Goal: Task Accomplishment & Management: Manage account settings

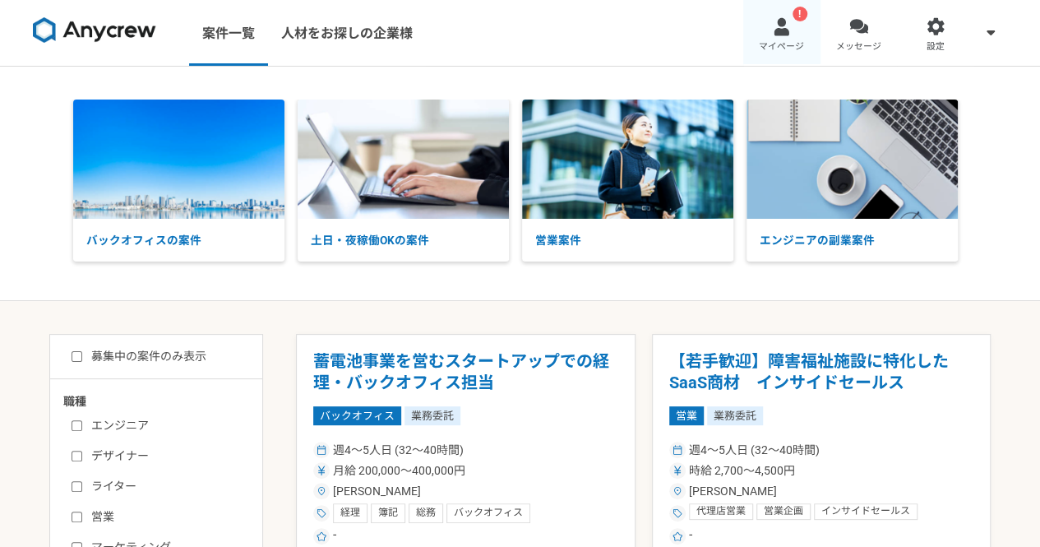
click at [781, 40] on span "マイページ" at bounding box center [781, 46] width 45 height 13
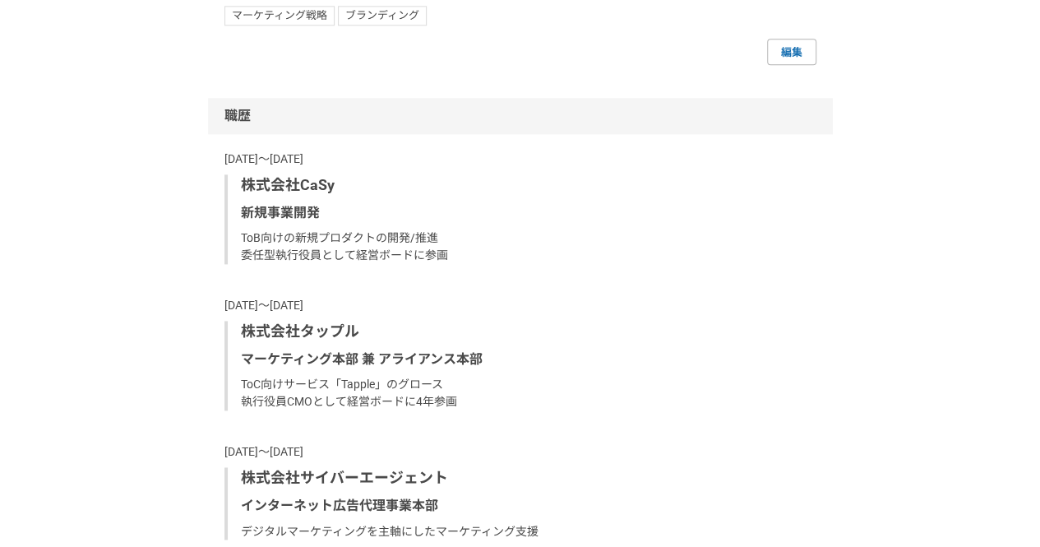
scroll to position [1033, 0]
click at [786, 64] on link "編集" at bounding box center [791, 51] width 49 height 26
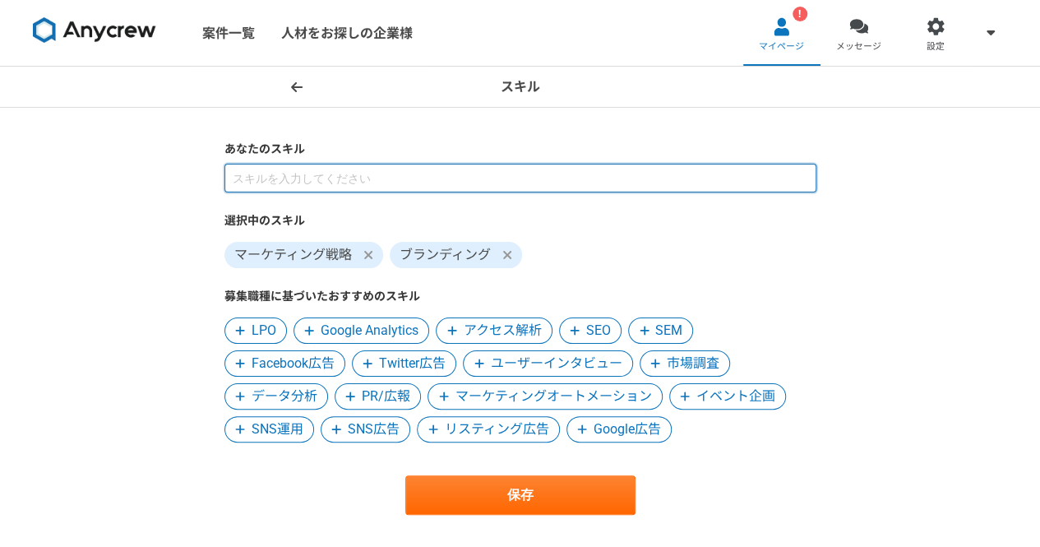
click at [726, 170] on input at bounding box center [521, 178] width 592 height 29
type input "新規事業開発"
click at [725, 173] on input at bounding box center [521, 178] width 592 height 29
type input "AI"
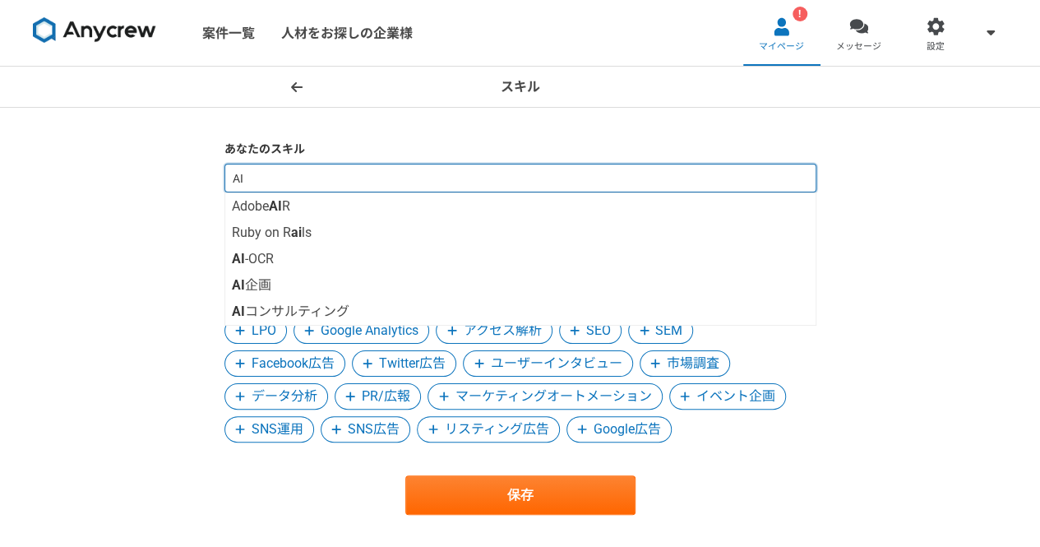
type input "A"
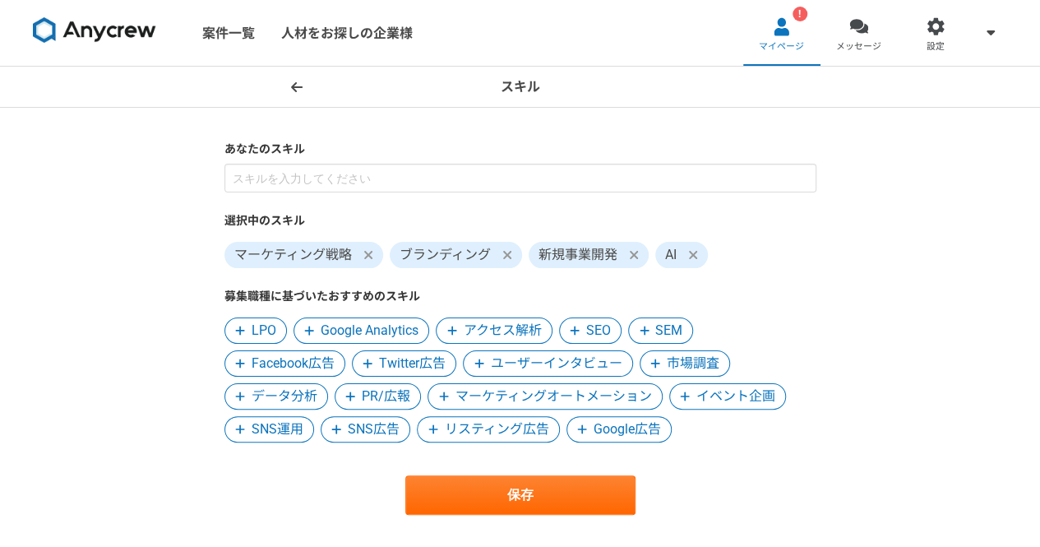
click at [875, 303] on div "スキル あなたのスキル 選択中のスキル マーケティング戦略 ブランディング 新規事業開発 AI 募集職種に基づいたおすすめのスキル LPO Google An…" at bounding box center [520, 324] width 1040 height 514
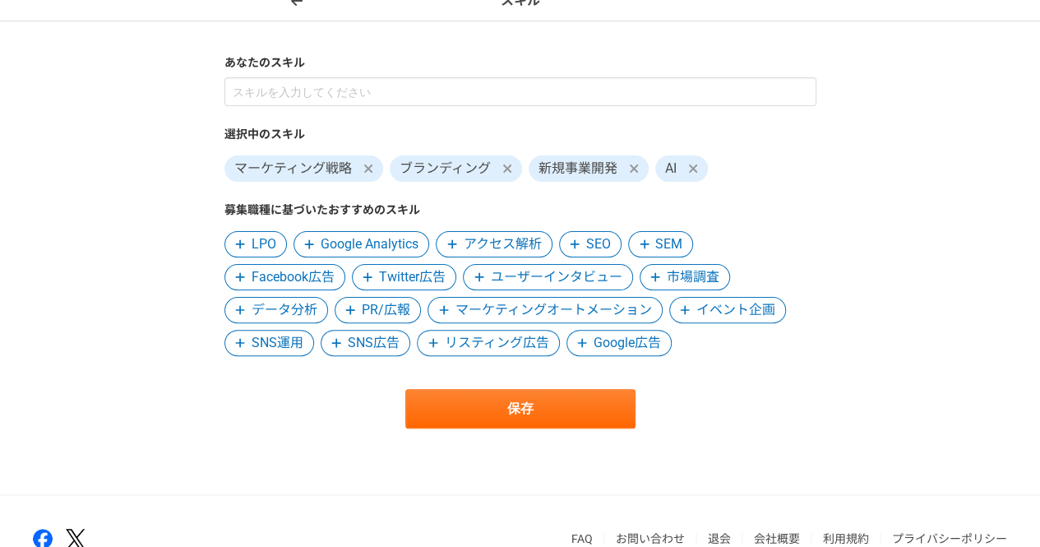
scroll to position [89, 0]
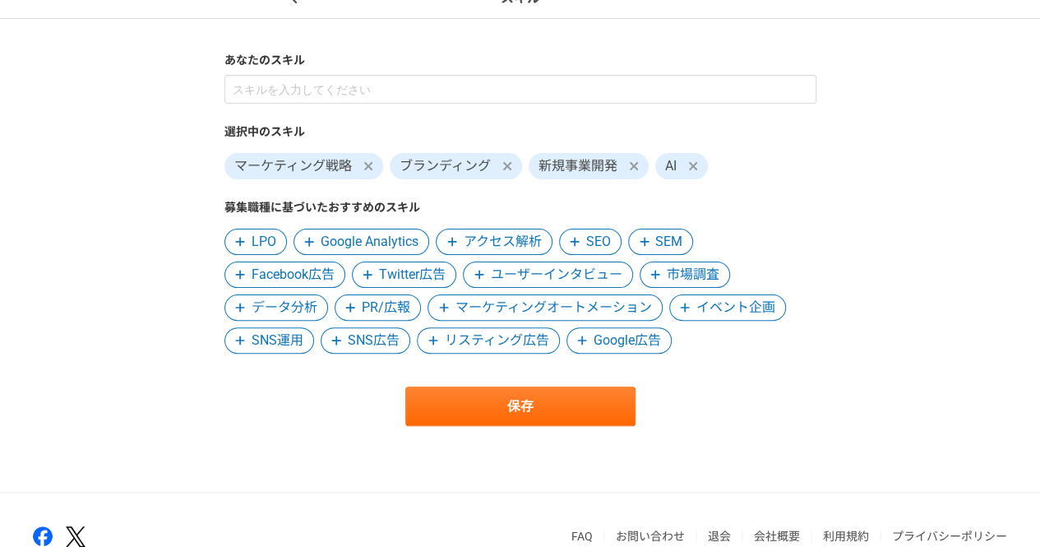
click at [576, 426] on main "あなたのスキル 選択中のスキル マーケティング戦略 ブランディング 新規事業開発 AI 募集職種に基づいたおすすめのスキル LPO Google Analyt…" at bounding box center [520, 255] width 625 height 473
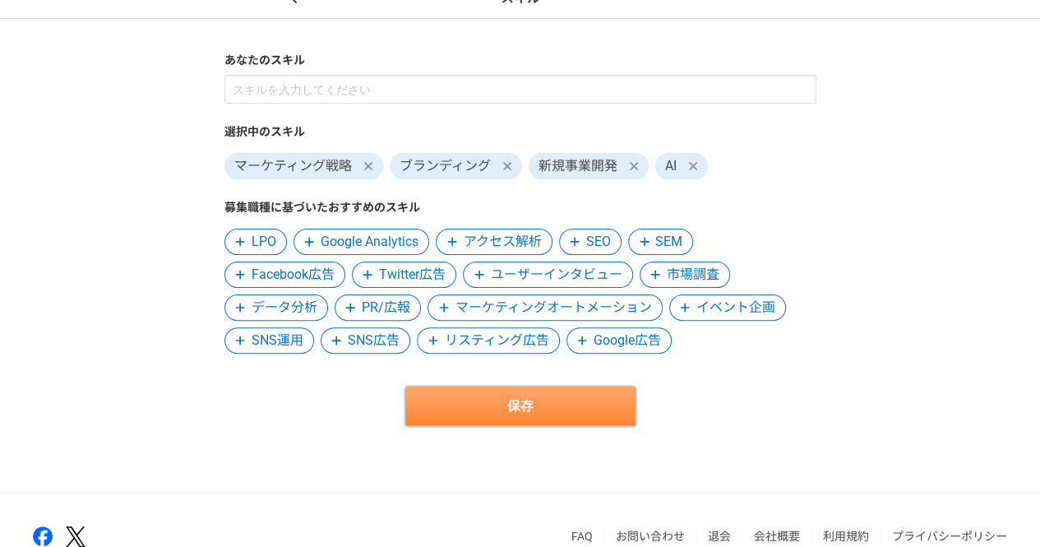
click at [597, 412] on button "保存" at bounding box center [520, 406] width 230 height 39
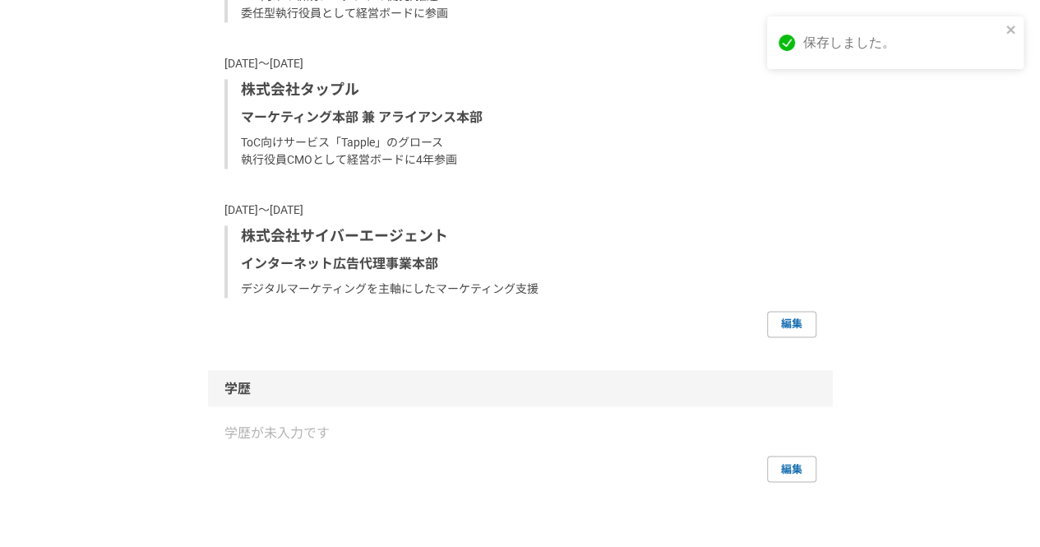
scroll to position [1188, 0]
click at [793, 336] on link "編集" at bounding box center [791, 323] width 49 height 26
select select "2024"
select select "2019"
select select "2023"
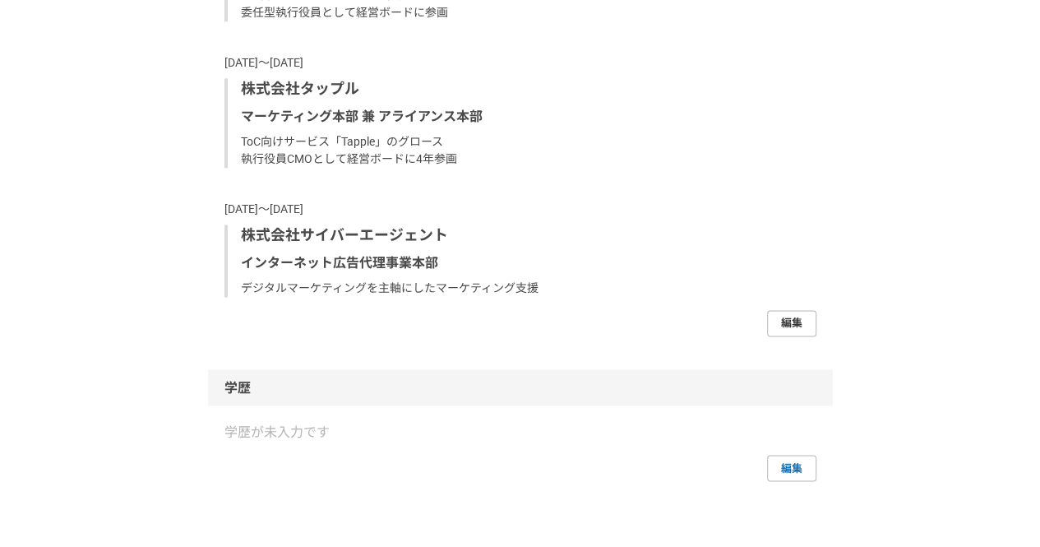
select select "2005"
select select "2019"
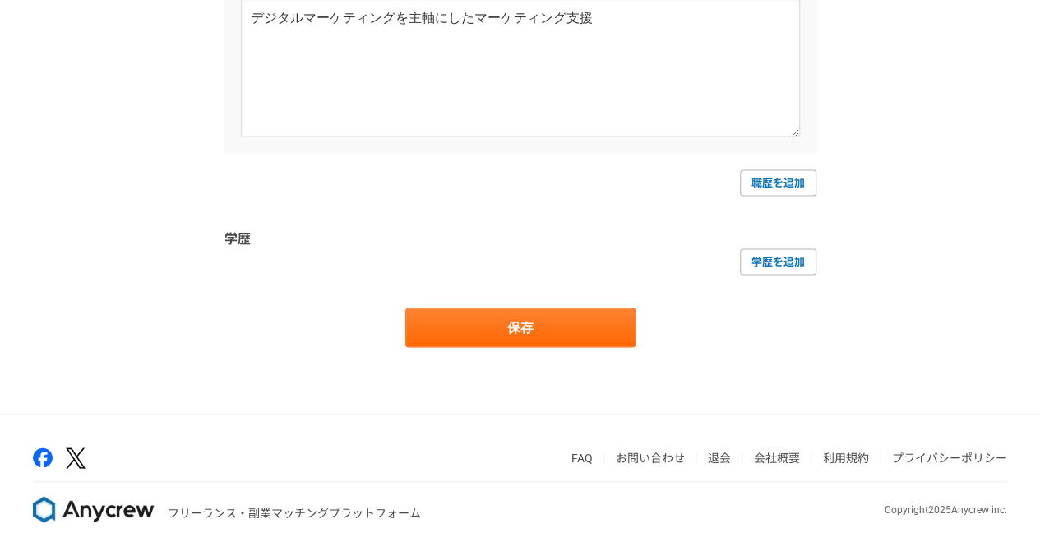
scroll to position [1447, 0]
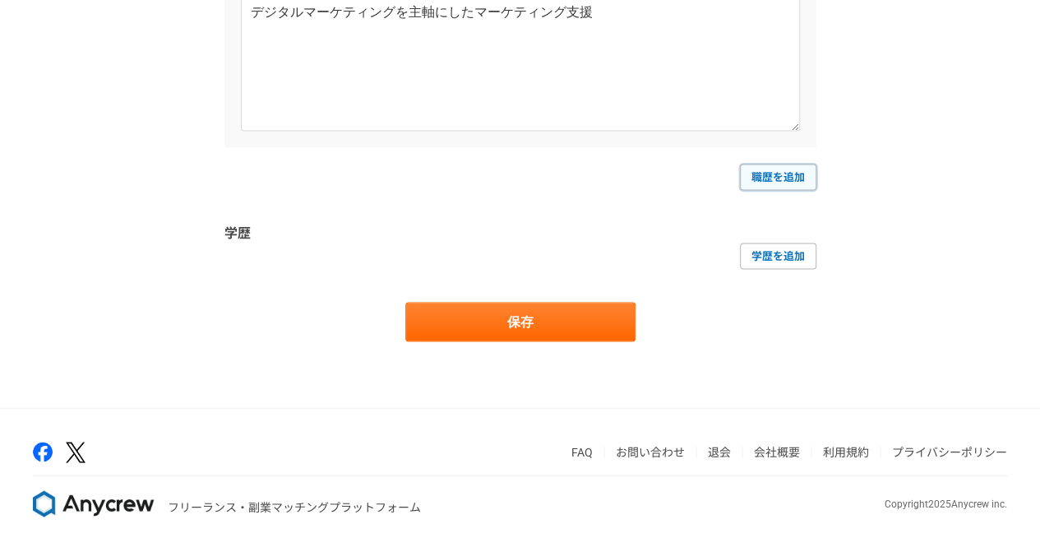
click at [792, 164] on link "職歴を追加" at bounding box center [778, 177] width 76 height 26
select select
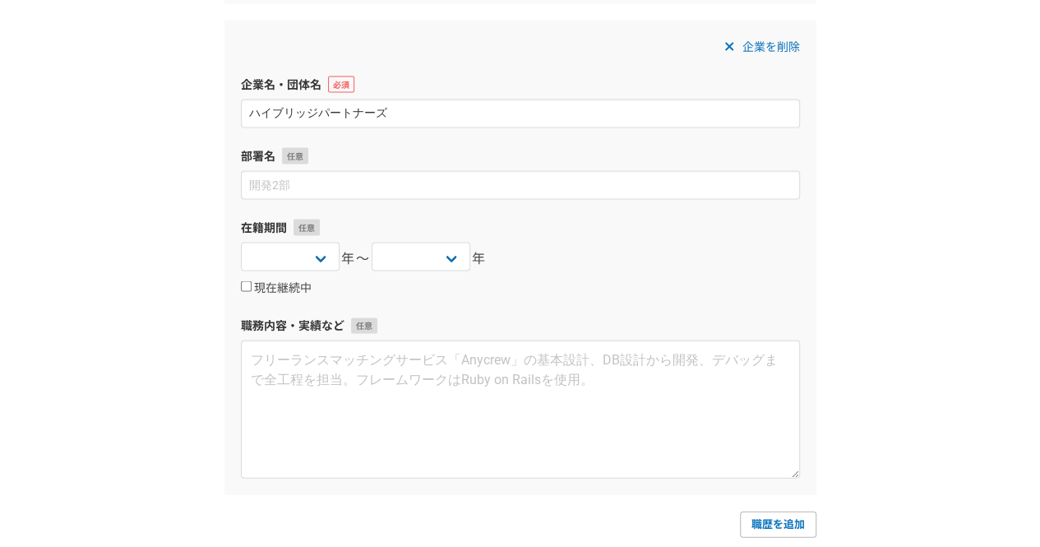
scroll to position [1592, 0]
type input "ハイブリッジパートナーズ"
click at [319, 257] on select "[DATE] [DATE] [DATE] [DATE] [DATE] [DATE] [DATE] [DATE] [DATE] [DATE] [DATE] [D…" at bounding box center [290, 255] width 99 height 29
select select "2025"
click at [241, 241] on select "[DATE] [DATE] [DATE] [DATE] [DATE] [DATE] [DATE] [DATE] [DATE] [DATE] [DATE] [D…" at bounding box center [290, 255] width 99 height 29
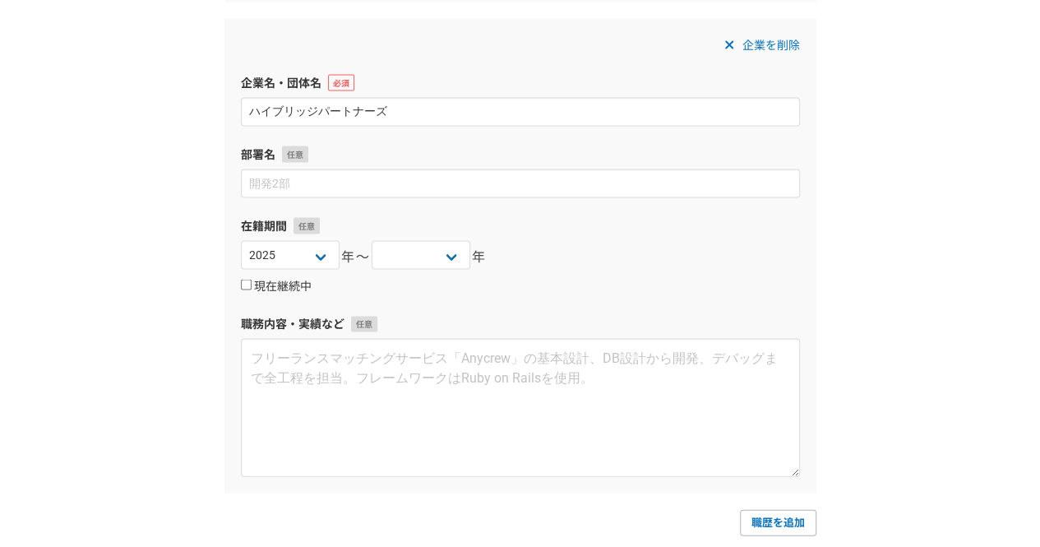
click at [280, 280] on label "現在継続中" at bounding box center [276, 287] width 71 height 15
click at [252, 280] on input "現在継続中" at bounding box center [246, 285] width 11 height 11
checkbox input "true"
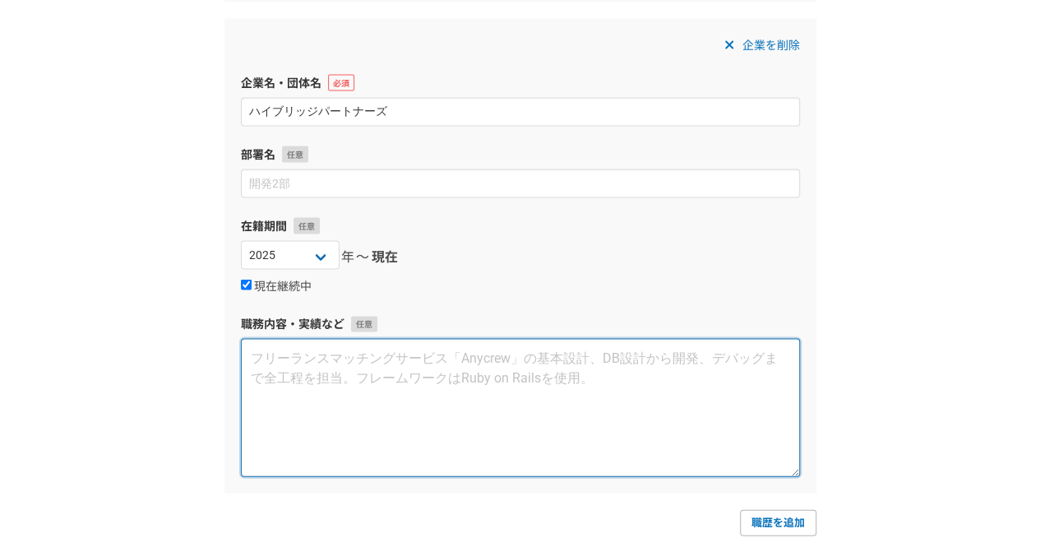
click at [423, 394] on textarea at bounding box center [520, 408] width 559 height 138
type textarea "個"
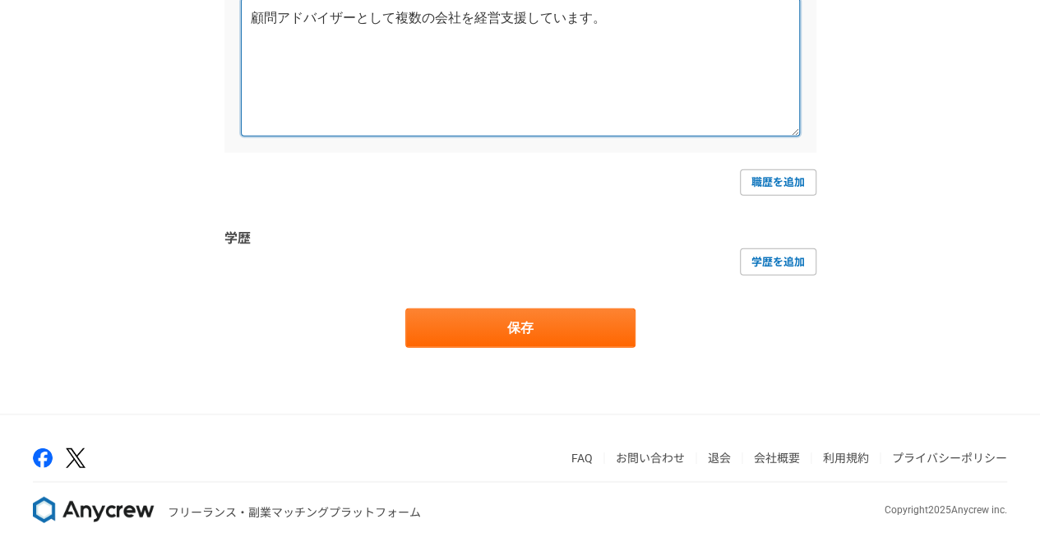
scroll to position [1933, 0]
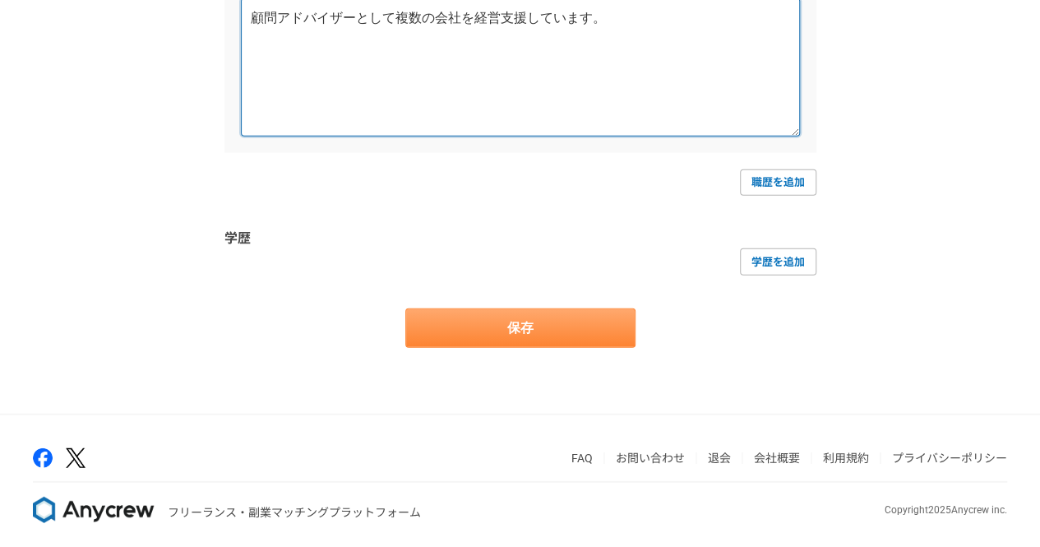
type textarea "顧問アドバイザーとして複数の会社を経営支援しています。"
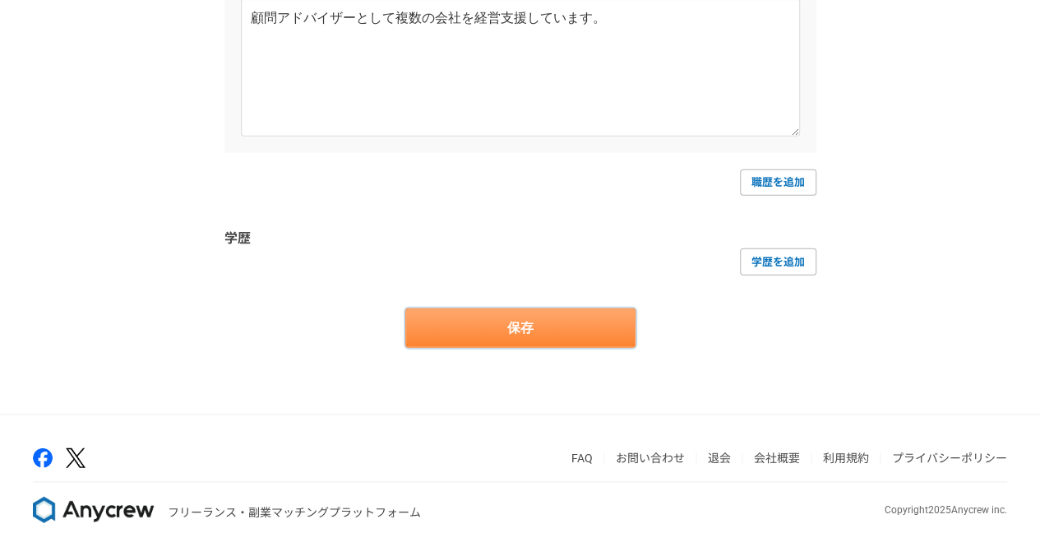
click at [605, 317] on button "保存" at bounding box center [520, 327] width 230 height 39
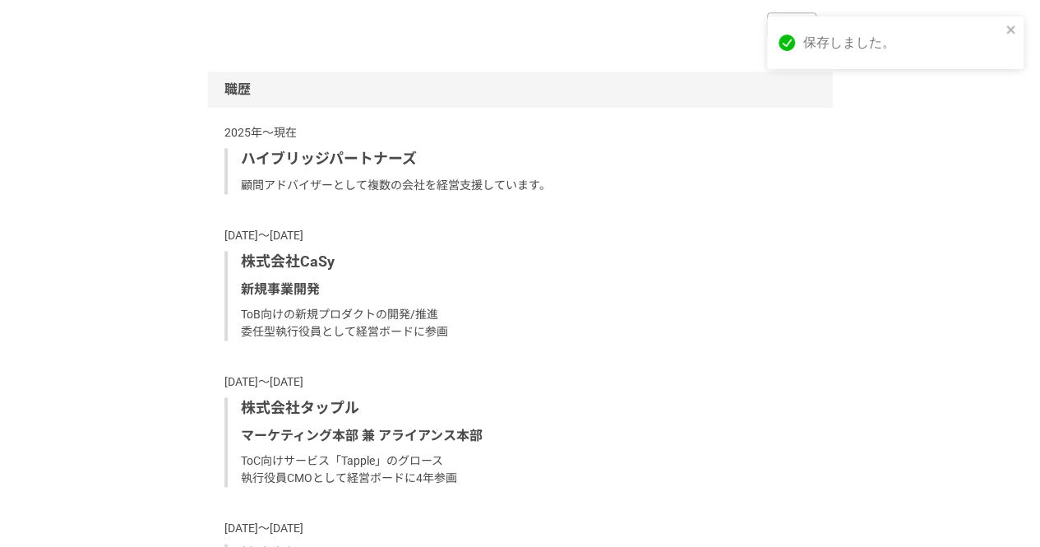
scroll to position [1543, 0]
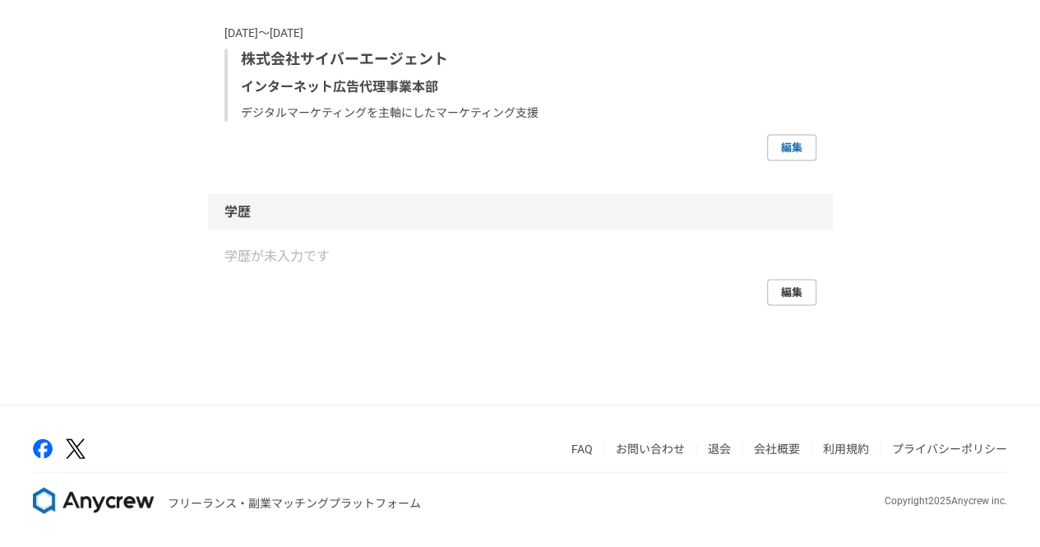
click at [794, 303] on link "編集" at bounding box center [791, 292] width 49 height 26
select select "2024"
select select "2019"
select select "2023"
select select "2005"
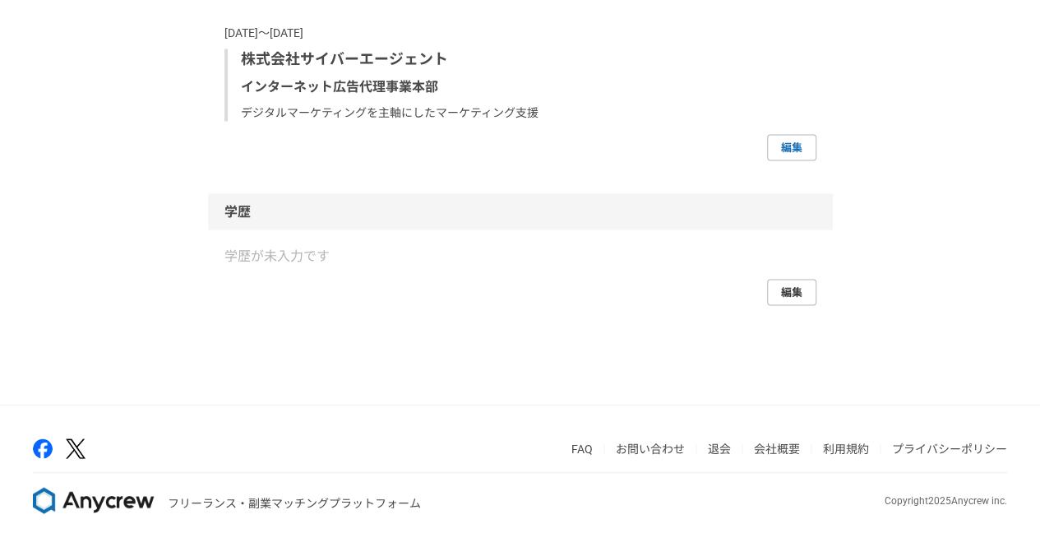
select select "2019"
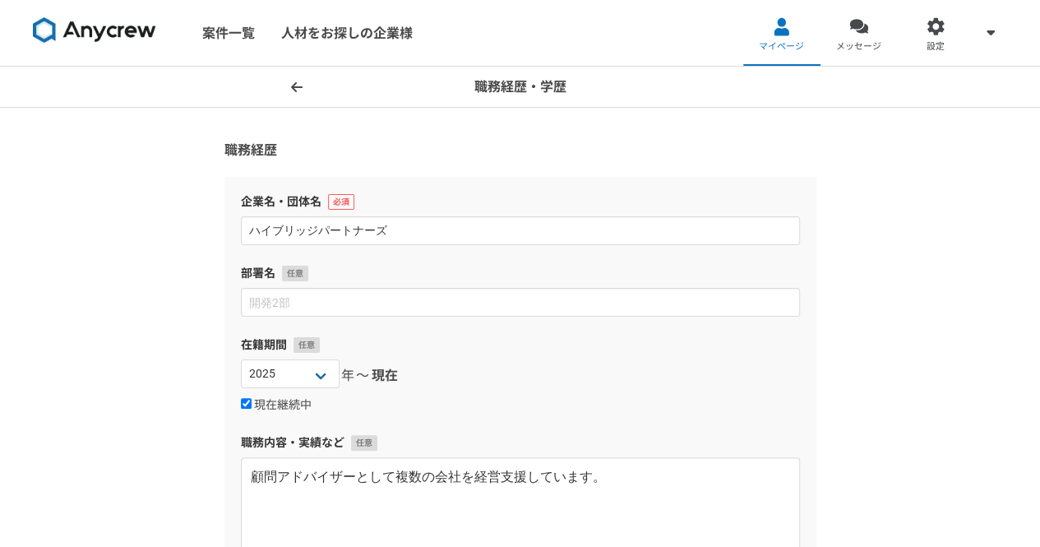
click at [304, 86] on span at bounding box center [297, 87] width 20 height 20
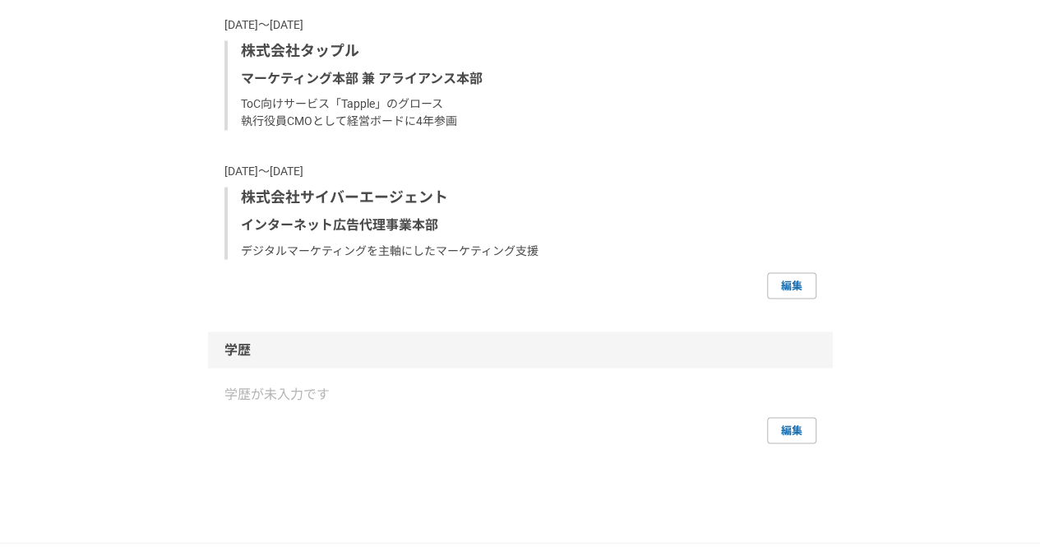
scroll to position [1543, 0]
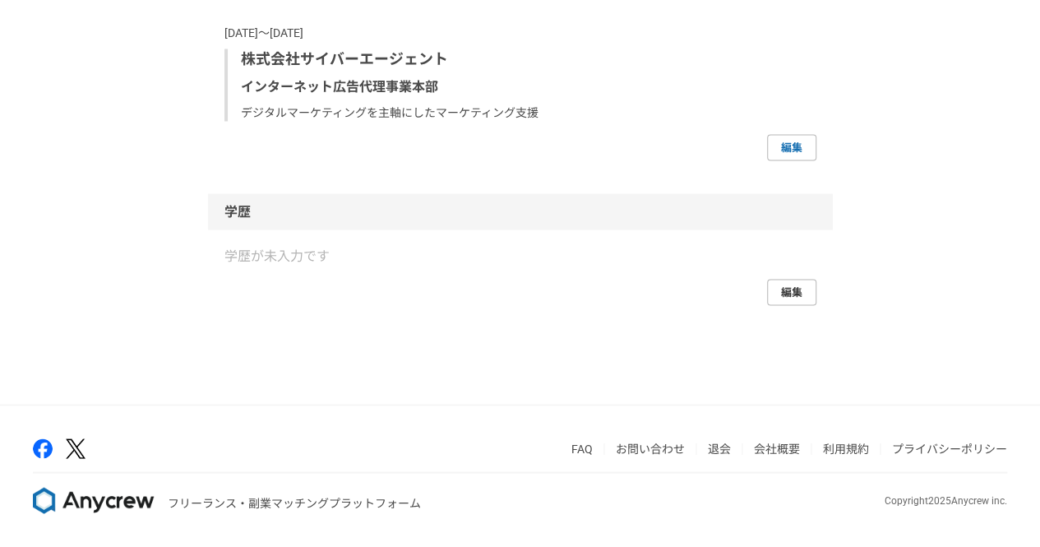
click at [787, 294] on link "編集" at bounding box center [791, 292] width 49 height 26
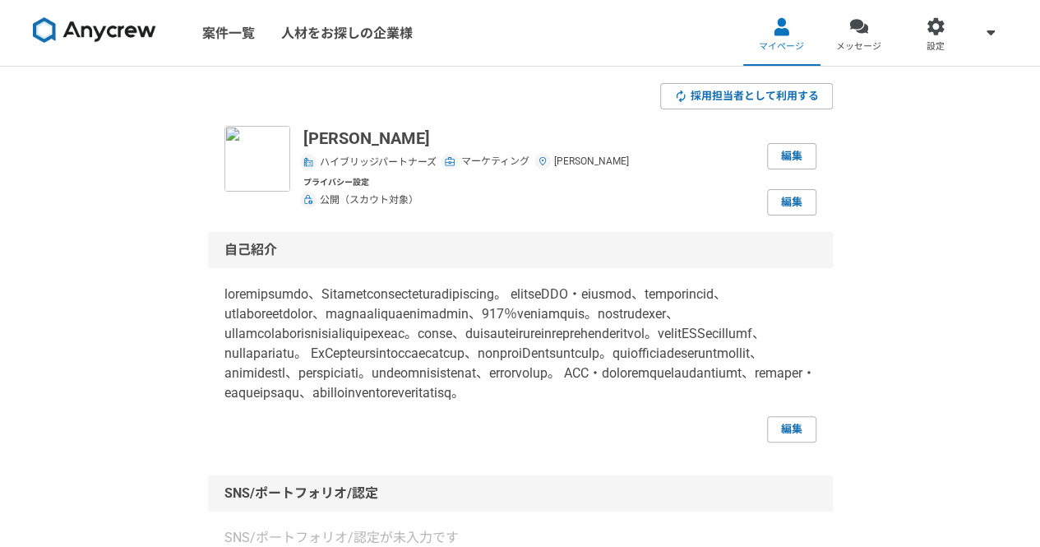
select select "2024"
select select "2019"
select select "2023"
select select "2005"
select select "2019"
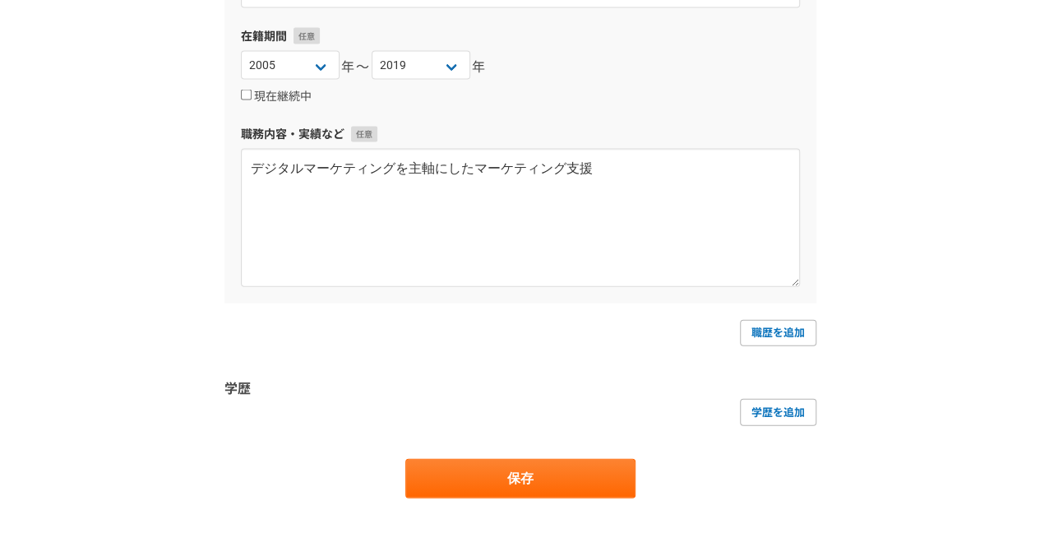
scroll to position [1938, 0]
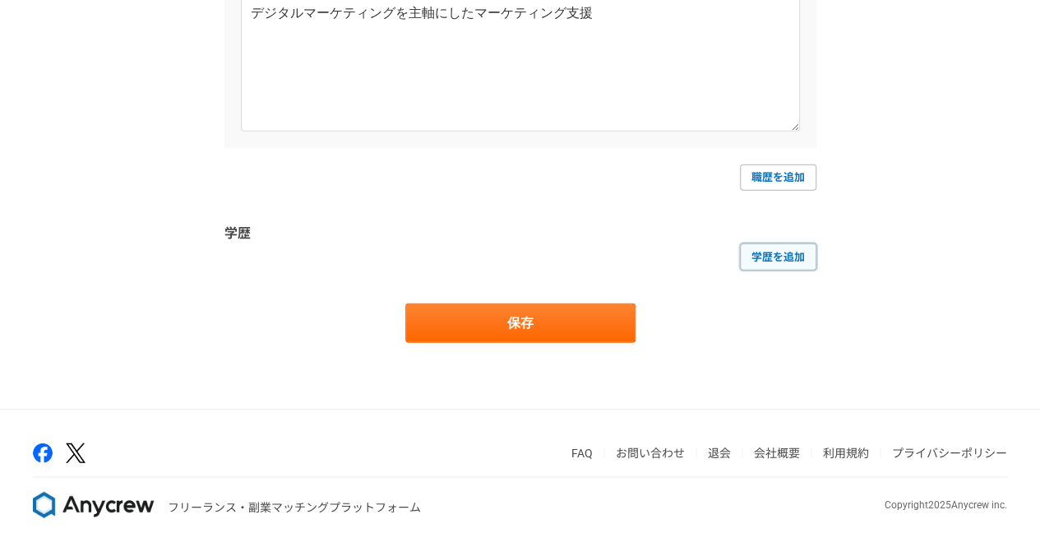
click at [797, 262] on link "学歴を追加" at bounding box center [778, 256] width 76 height 26
select select
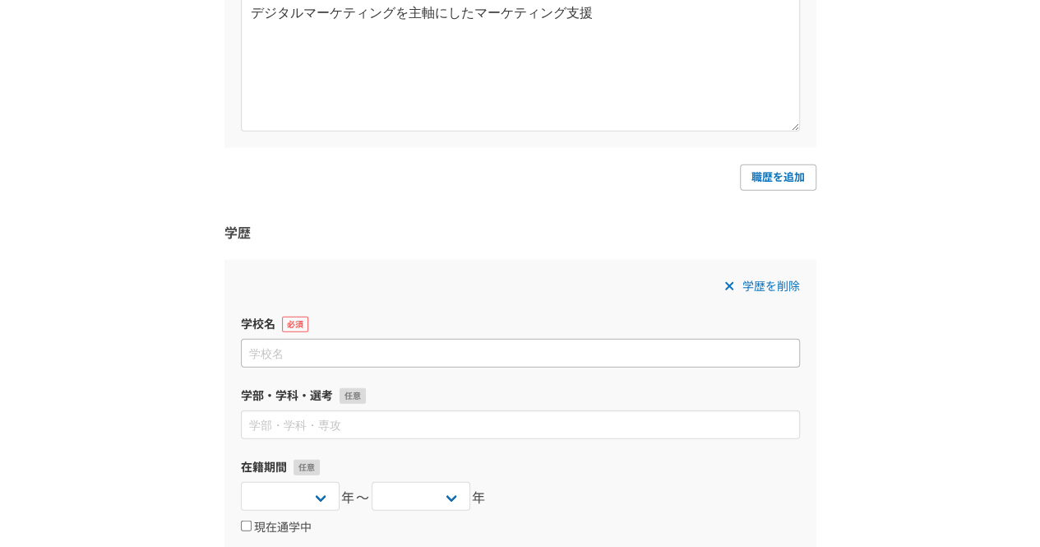
click at [640, 353] on input at bounding box center [520, 353] width 559 height 29
type input "明治大学"
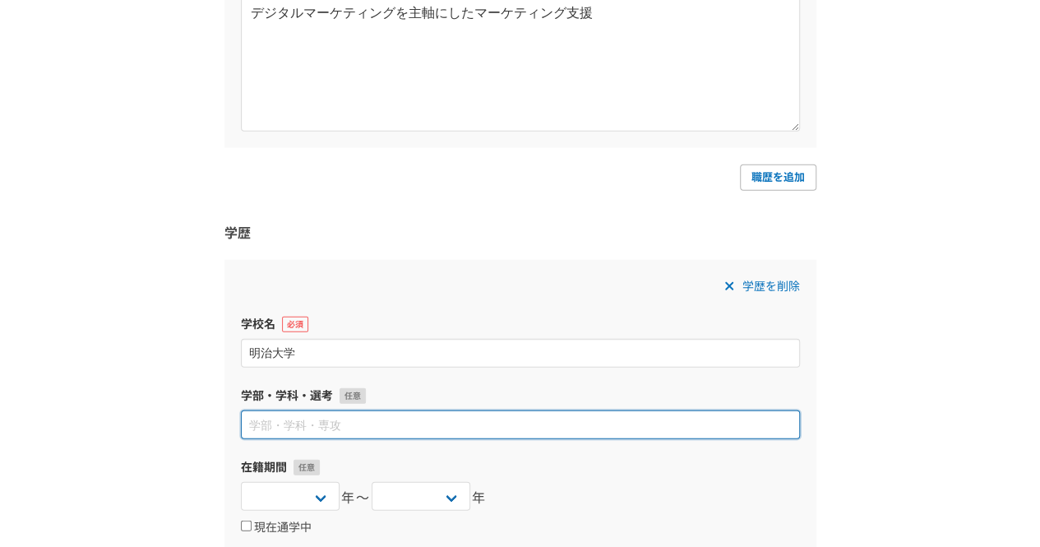
click at [579, 420] on input at bounding box center [520, 424] width 559 height 29
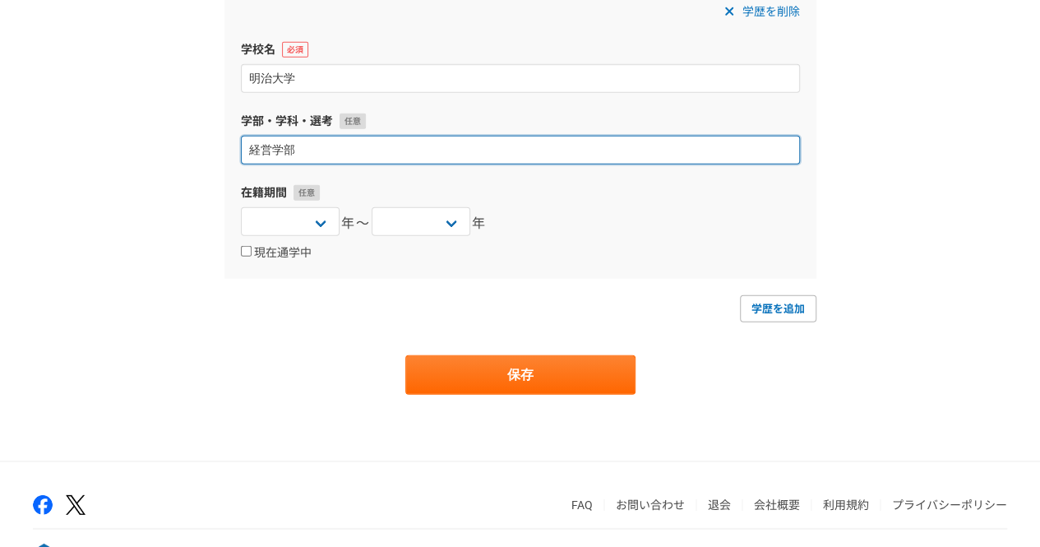
scroll to position [2216, 0]
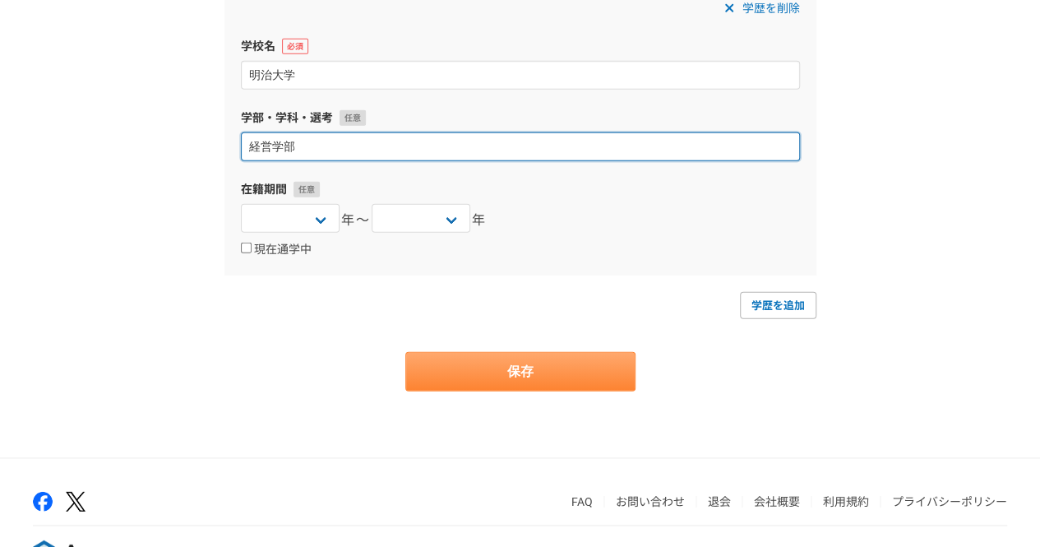
type input "経営学部"
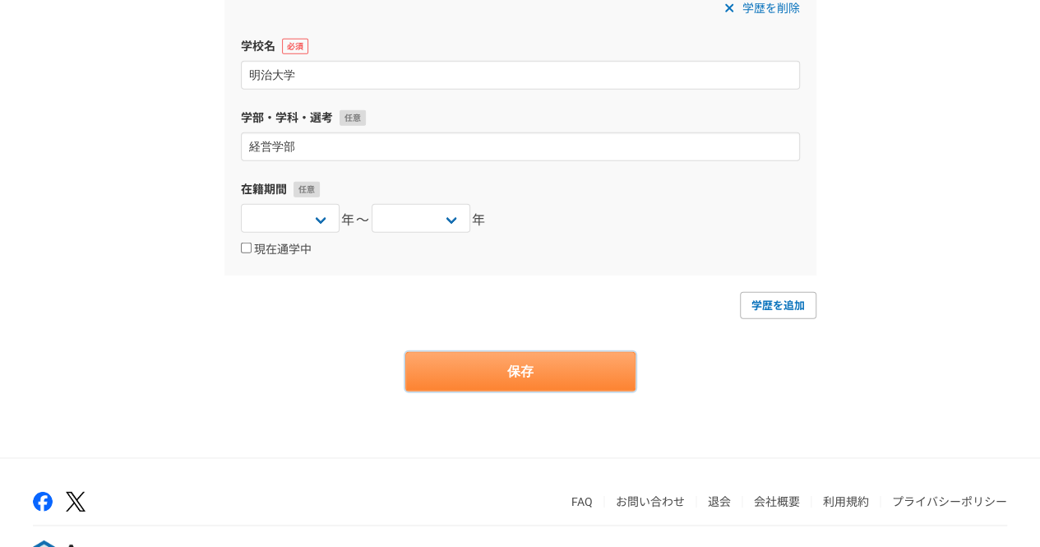
click at [549, 374] on button "保存" at bounding box center [520, 371] width 230 height 39
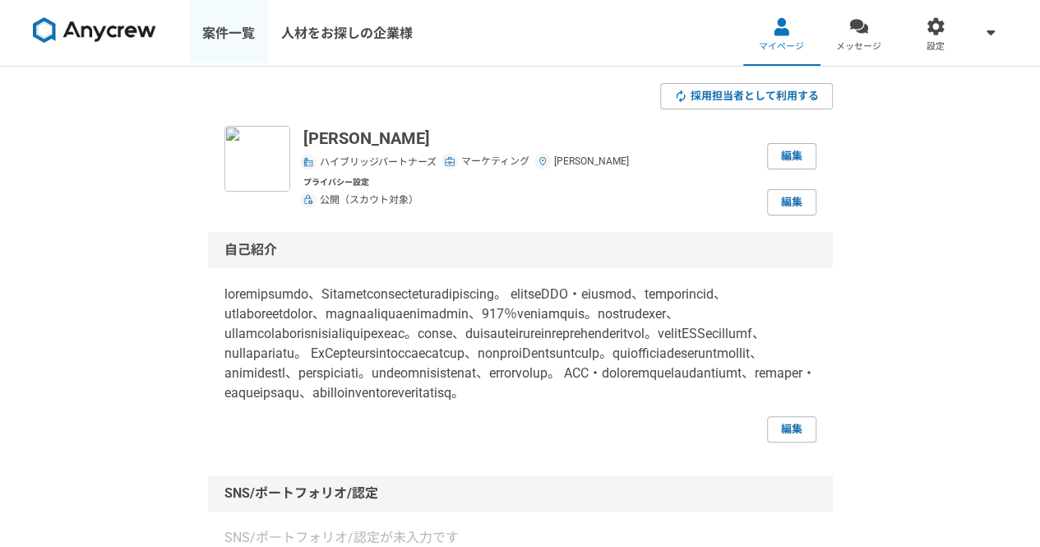
click at [237, 17] on link "案件一覧" at bounding box center [228, 33] width 79 height 66
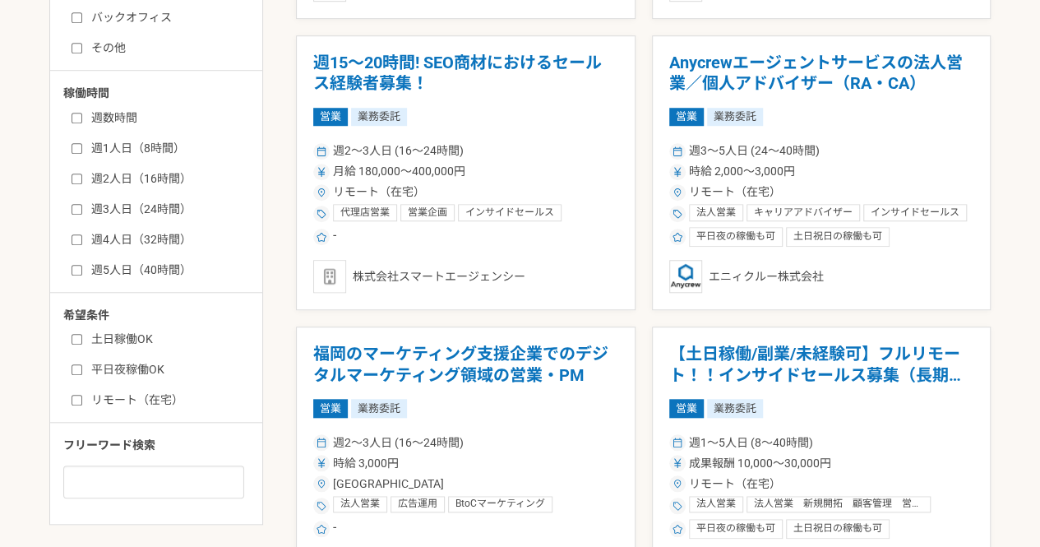
scroll to position [589, 0]
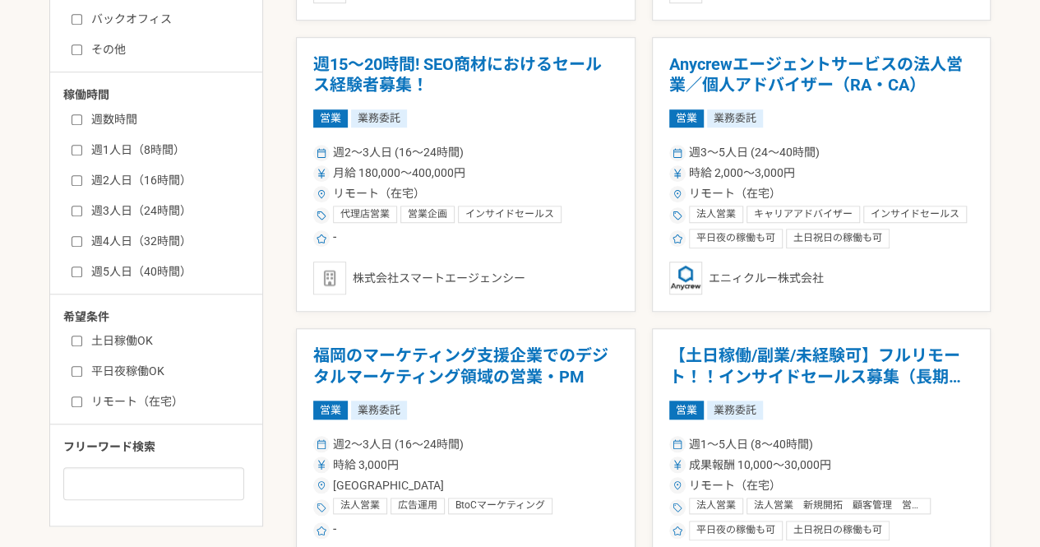
click at [74, 182] on input "週2人日（16時間）" at bounding box center [77, 180] width 11 height 11
checkbox input "true"
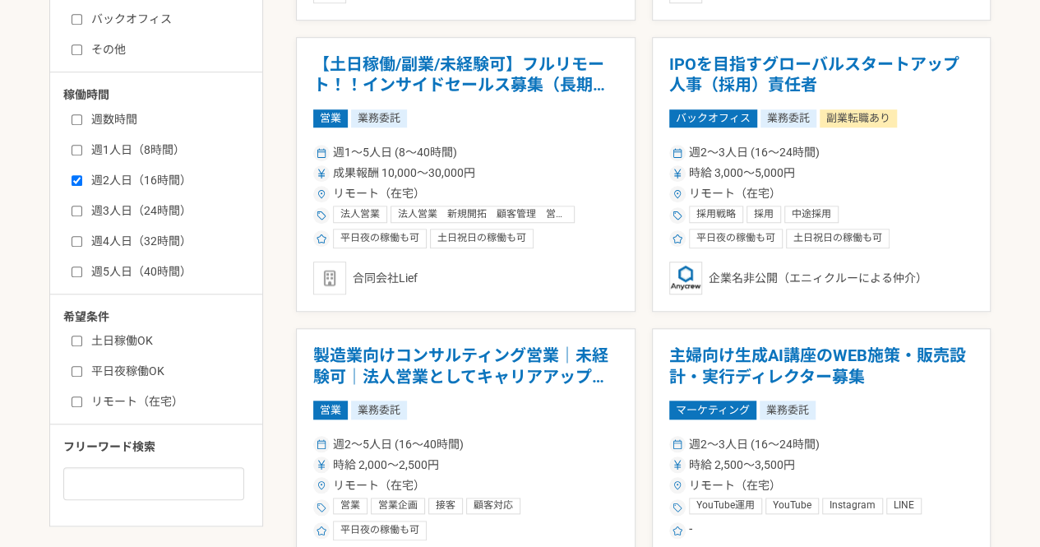
click at [76, 148] on input "週1人日（8時間）" at bounding box center [77, 150] width 11 height 11
checkbox input "true"
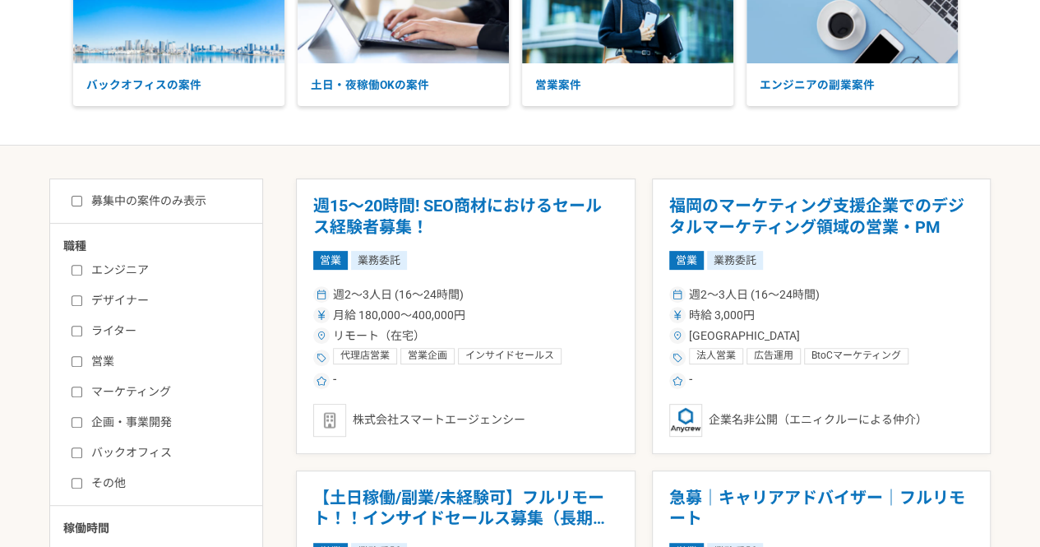
scroll to position [156, 0]
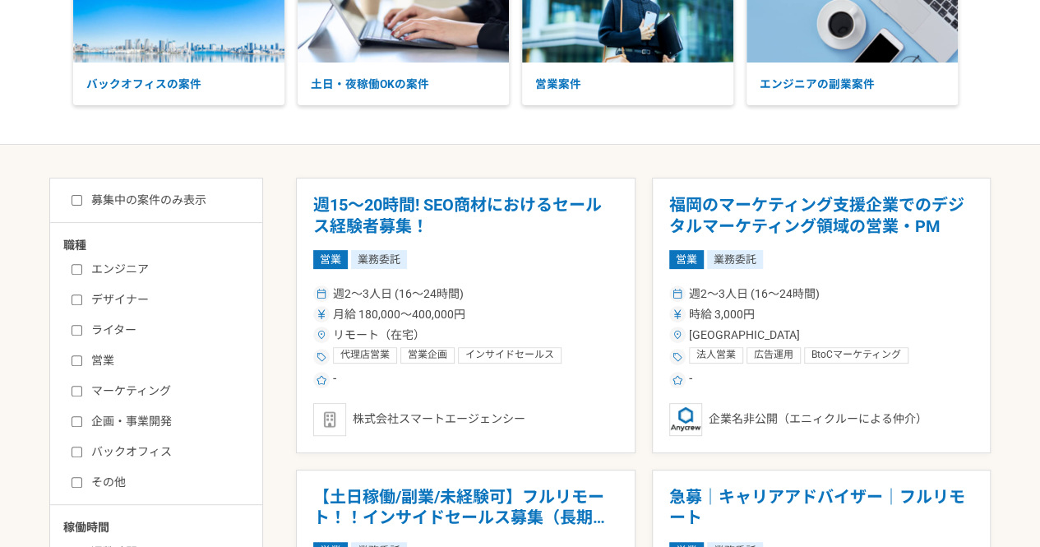
click at [79, 196] on input "募集中の案件のみ表示" at bounding box center [77, 200] width 11 height 11
checkbox input "true"
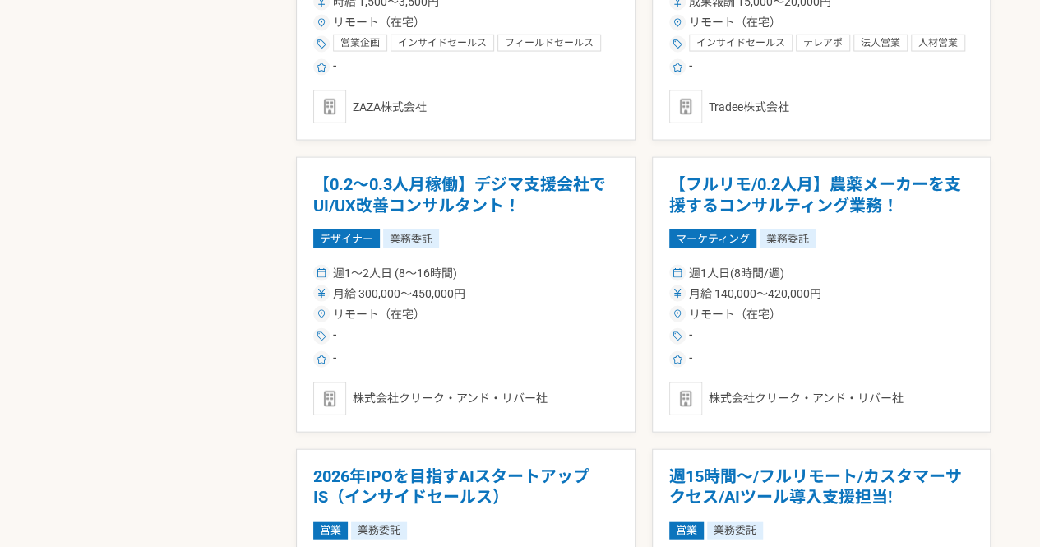
scroll to position [1648, 0]
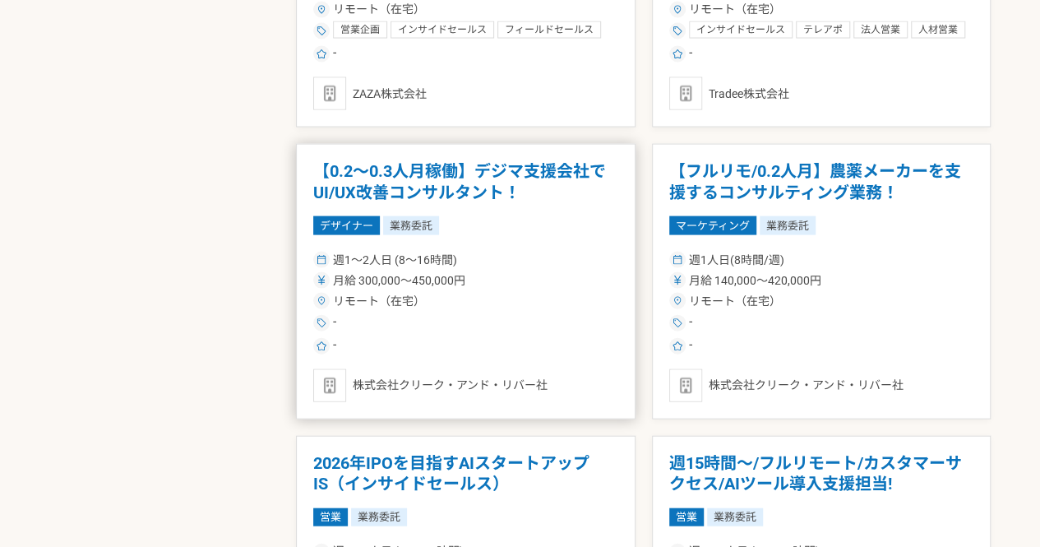
click at [405, 161] on h1 "【0.2～0.3人月稼働】デジマ支援会社でUI/UX改善コンサルタント！" at bounding box center [465, 182] width 305 height 42
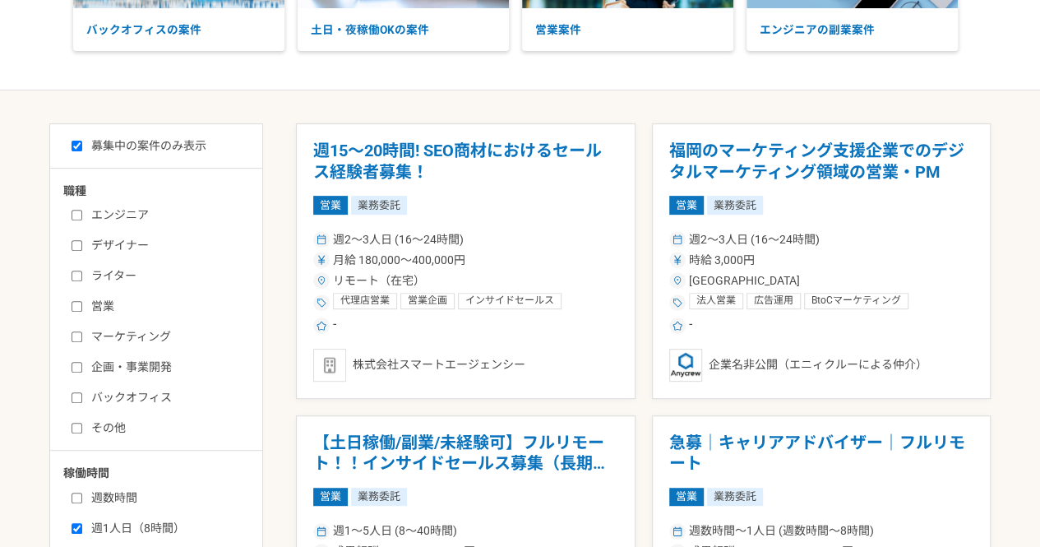
scroll to position [211, 0]
click at [84, 329] on label "マーケティング" at bounding box center [166, 335] width 189 height 17
click at [82, 331] on input "マーケティング" at bounding box center [77, 336] width 11 height 11
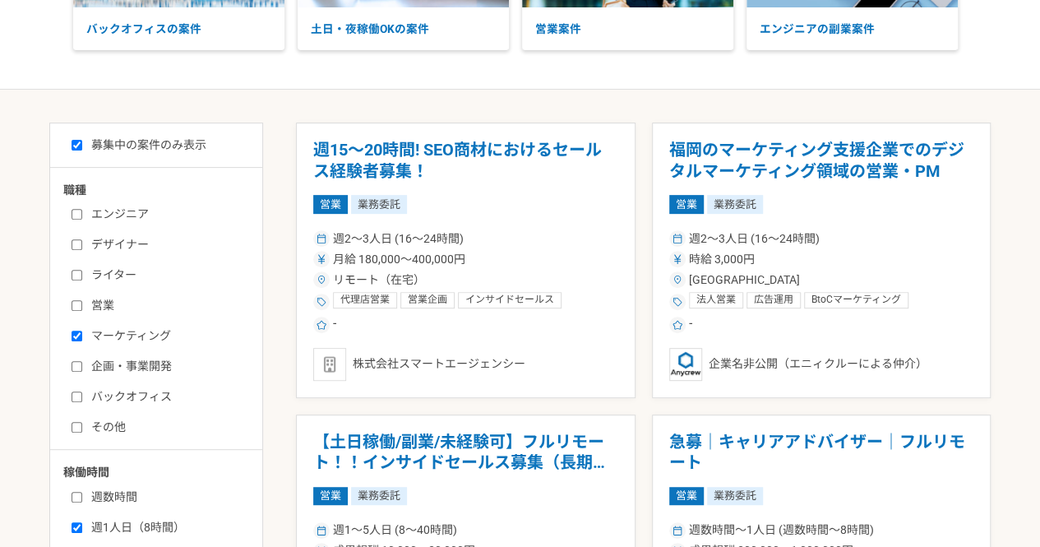
checkbox input "true"
